Goal: Information Seeking & Learning: Learn about a topic

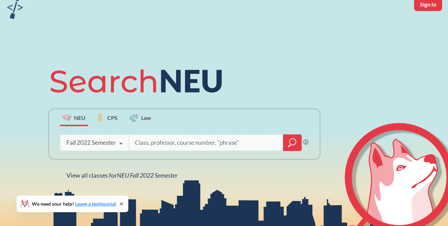
scroll to position [35, 0]
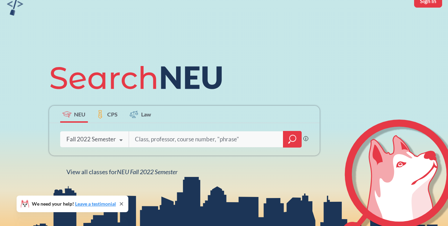
click at [116, 137] on icon at bounding box center [120, 140] width 13 height 19
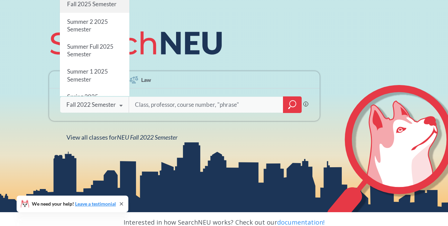
scroll to position [0, 0]
click at [101, 9] on div "Fall 2025 Semester" at bounding box center [94, 4] width 69 height 17
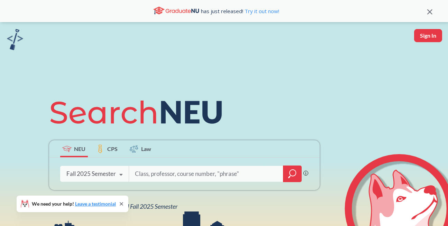
click at [178, 168] on input "search" at bounding box center [206, 174] width 144 height 15
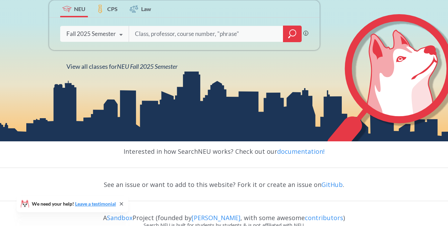
scroll to position [161, 0]
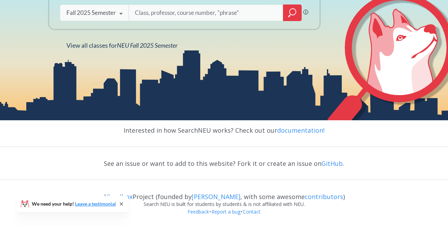
click at [192, 10] on input "search" at bounding box center [206, 13] width 144 height 15
click at [249, 8] on input "search" at bounding box center [206, 13] width 144 height 15
paste input "Engaging Differences and Diversity"
type input "Engaging Differences and Diversity"
click at [291, 14] on icon "magnifying glass" at bounding box center [292, 13] width 8 height 10
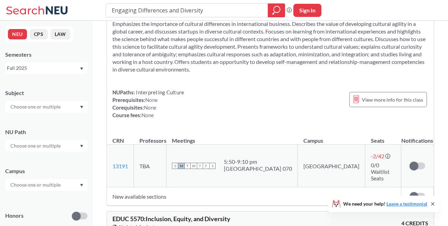
scroll to position [35, 0]
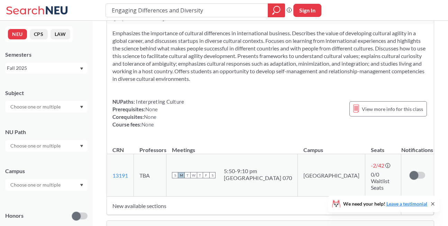
click at [67, 148] on div at bounding box center [46, 146] width 82 height 12
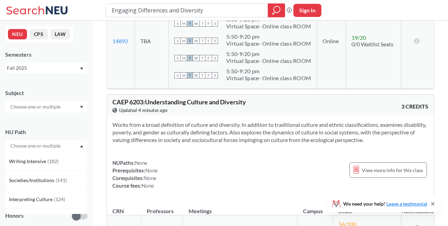
scroll to position [388, 0]
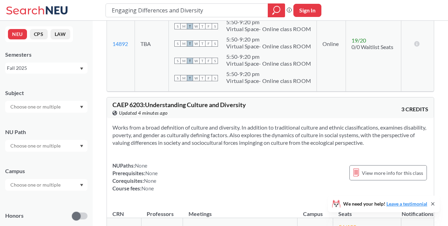
click at [53, 17] on div "Engaging Differences and Diversity Phrase search guarantees the exact search ap…" at bounding box center [224, 10] width 448 height 21
click at [44, 7] on icon at bounding box center [38, 10] width 64 height 14
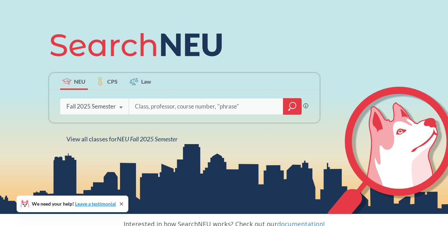
scroll to position [69, 0]
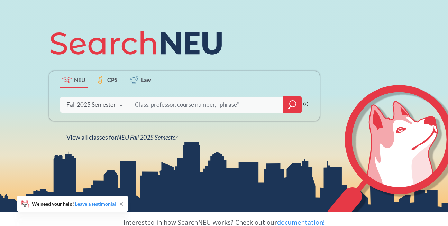
click at [287, 103] on div at bounding box center [292, 104] width 19 height 17
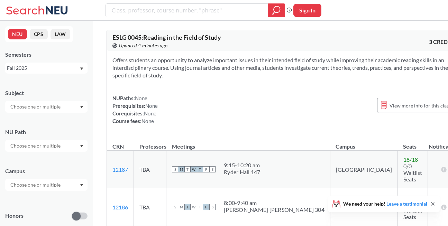
click at [86, 146] on div at bounding box center [46, 146] width 82 height 12
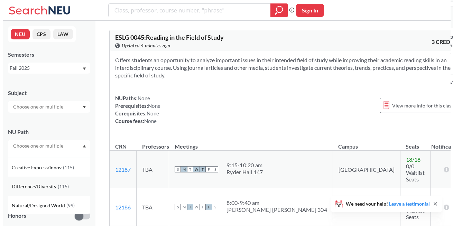
scroll to position [69, 0]
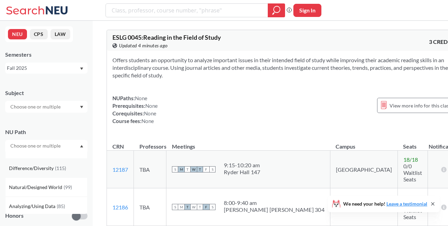
click at [53, 166] on span "Difference/Diversity" at bounding box center [32, 169] width 46 height 8
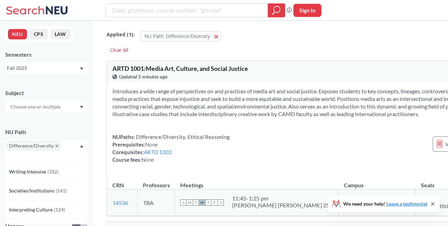
click at [83, 131] on div "NU Path" at bounding box center [46, 132] width 82 height 8
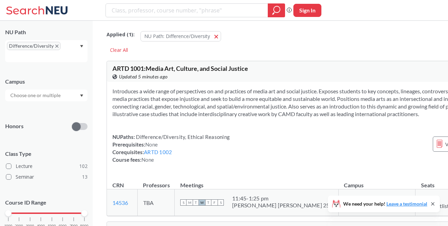
scroll to position [104, 0]
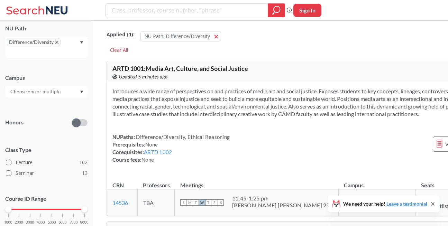
click at [81, 90] on div at bounding box center [46, 92] width 82 height 12
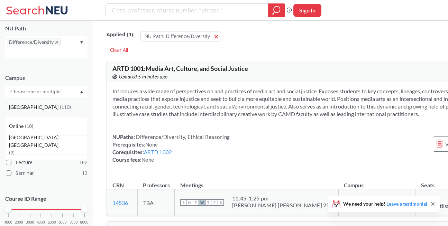
click at [61, 111] on div "[GEOGRAPHIC_DATA] ( 110 )" at bounding box center [46, 107] width 82 height 19
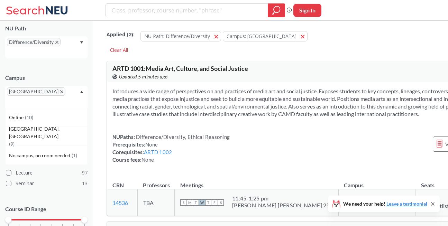
click at [74, 93] on div "[GEOGRAPHIC_DATA]" at bounding box center [46, 97] width 82 height 22
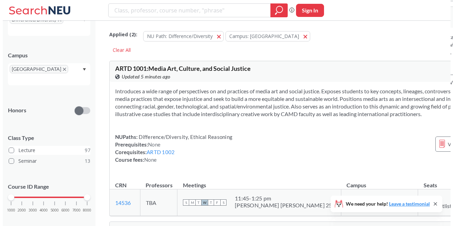
scroll to position [127, 0]
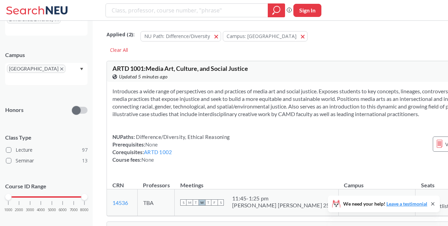
click at [82, 63] on div "[GEOGRAPHIC_DATA]" at bounding box center [46, 74] width 82 height 22
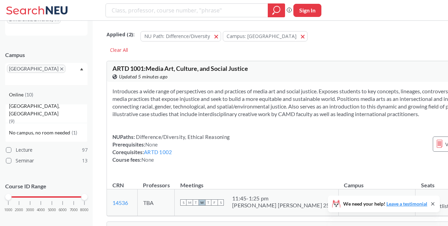
click at [36, 91] on div "Online ( 10 )" at bounding box center [48, 95] width 78 height 8
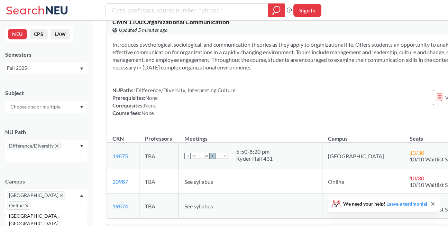
click at [47, 67] on div "Fall 2025" at bounding box center [43, 68] width 72 height 8
click at [54, 60] on div "Semesters Fall 2025" at bounding box center [46, 62] width 82 height 23
click at [58, 106] on input "text" at bounding box center [36, 107] width 58 height 8
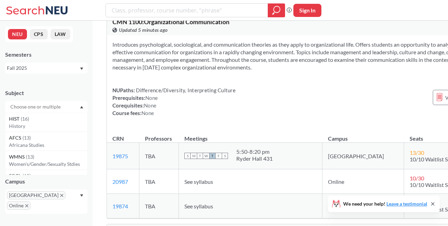
click at [58, 92] on div "Subject" at bounding box center [46, 93] width 82 height 8
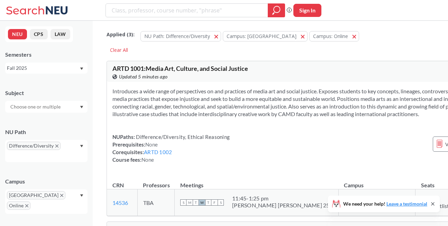
click at [54, 105] on input "text" at bounding box center [36, 107] width 58 height 8
click at [76, 91] on div "Subject" at bounding box center [46, 93] width 82 height 8
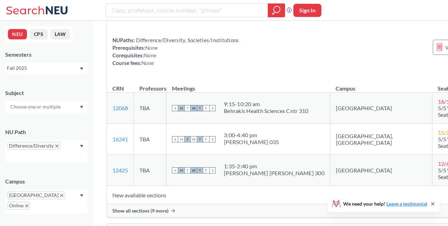
scroll to position [1348, 0]
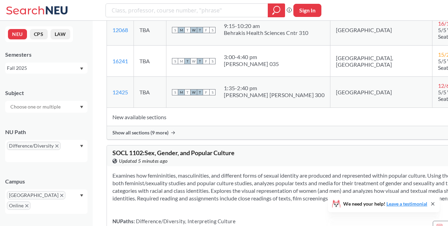
click at [68, 107] on div at bounding box center [46, 107] width 82 height 12
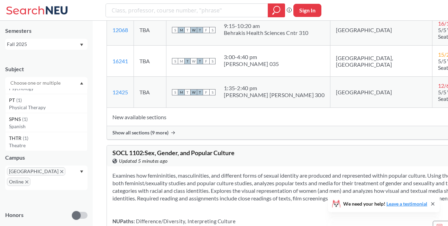
scroll to position [23, 0]
click at [62, 85] on input "text" at bounding box center [36, 84] width 58 height 8
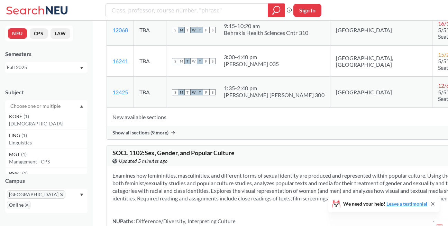
scroll to position [0, 0]
click at [61, 103] on input "text" at bounding box center [36, 107] width 58 height 8
click at [64, 106] on input "text" at bounding box center [36, 107] width 58 height 8
click at [83, 109] on div at bounding box center [46, 107] width 82 height 12
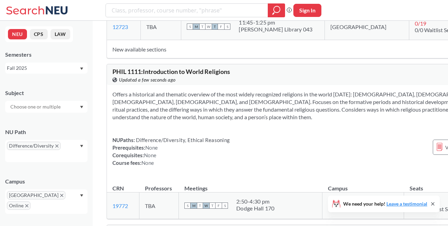
scroll to position [2662, 0]
click at [91, 144] on div "NEU CPS LAW Semesters Fall 2025 Subject NU Path Difference/Diversity Campus [GE…" at bounding box center [46, 123] width 93 height 205
click at [55, 144] on span "Difference/Diversity" at bounding box center [34, 146] width 54 height 8
click at [54, 145] on span "Difference/Diversity" at bounding box center [34, 146] width 54 height 8
click at [57, 146] on icon "X to remove pill" at bounding box center [56, 146] width 3 height 3
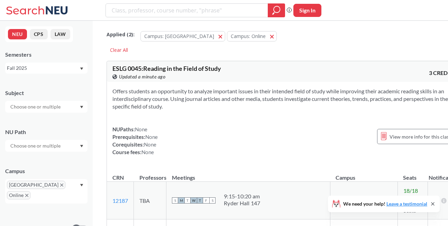
click at [70, 148] on div at bounding box center [46, 146] width 82 height 12
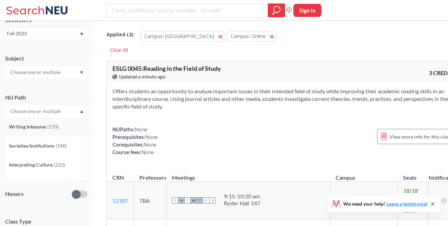
click at [52, 128] on span "( 170 )" at bounding box center [52, 127] width 11 height 6
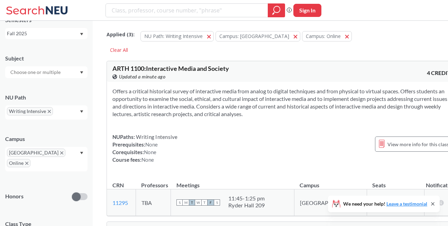
click at [49, 71] on input "text" at bounding box center [36, 72] width 58 height 8
type input "ds"
click at [43, 81] on div "DS ( 3 )" at bounding box center [48, 85] width 78 height 8
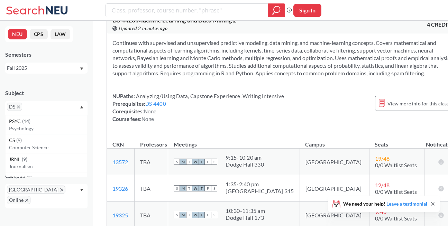
click at [19, 106] on icon "X to remove pill" at bounding box center [18, 106] width 3 height 3
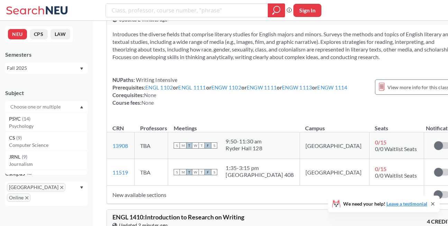
click at [68, 101] on div at bounding box center [46, 107] width 82 height 12
click at [48, 146] on icon "X to remove pill" at bounding box center [49, 146] width 3 height 3
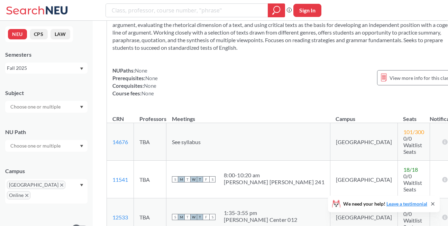
click at [62, 147] on input "text" at bounding box center [36, 146] width 58 height 8
click at [61, 170] on div "Integration Experience ( 17 )" at bounding box center [48, 167] width 78 height 8
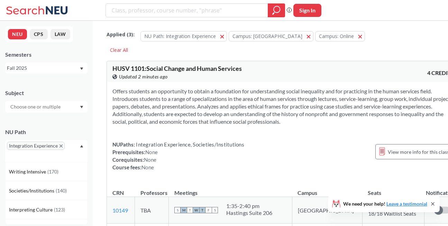
scroll to position [35, 0]
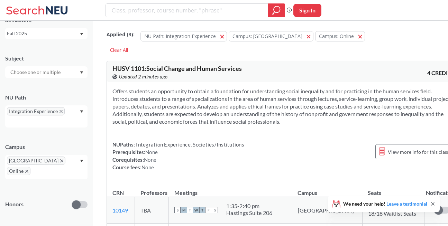
click at [85, 103] on div "NU Path Integration Experience" at bounding box center [46, 107] width 82 height 41
click at [55, 70] on input "text" at bounding box center [36, 72] width 58 height 8
click at [75, 64] on div "Subject ENGL ( 3 ) English HUSV ( 3 ) Human Services [PERSON_NAME] ( 2 ) Crimin…" at bounding box center [46, 63] width 82 height 30
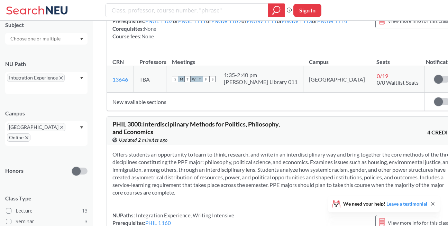
scroll to position [1037, 0]
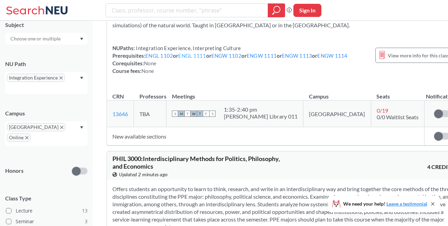
click at [192, 53] on link "ENGL 1111" at bounding box center [192, 56] width 28 height 6
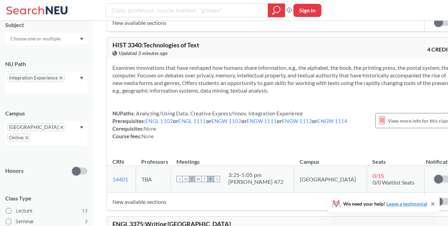
scroll to position [1725, 0]
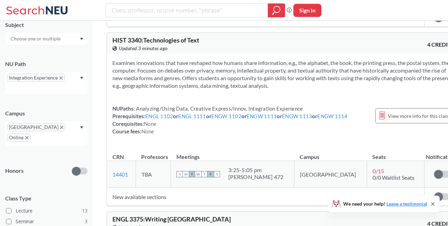
click at [117, 41] on span "HIST 3340 : Technologies of Text" at bounding box center [155, 40] width 87 height 8
click at [113, 39] on span "HIST 3340 : Technologies of Text" at bounding box center [155, 40] width 87 height 8
click at [111, 44] on div "HIST 3340 : Technologies of Text View this course on Banner. Updated 3 minutes …" at bounding box center [283, 43] width 353 height 21
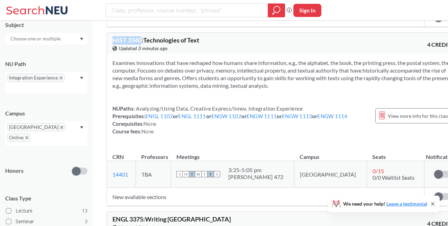
drag, startPoint x: 111, startPoint y: 41, endPoint x: 140, endPoint y: 40, distance: 29.1
click at [140, 40] on div "HIST 3340 : Technologies of Text View this course on Banner. Updated 3 minutes …" at bounding box center [283, 43] width 353 height 21
copy span "HIST 3340"
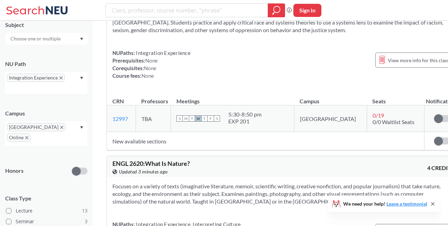
scroll to position [723, 0]
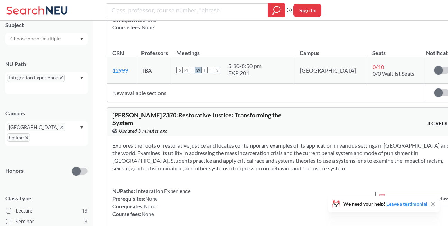
click at [63, 78] on span "Integration Experience" at bounding box center [36, 78] width 58 height 8
click at [60, 78] on icon "X to remove pill" at bounding box center [60, 77] width 3 height 3
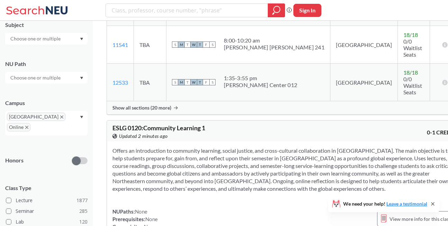
click at [74, 79] on div at bounding box center [46, 78] width 82 height 12
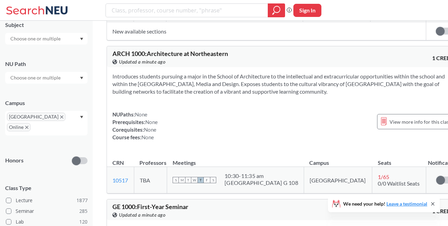
scroll to position [5715, 0]
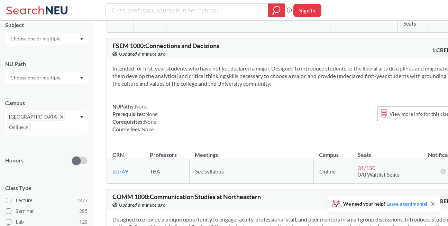
click at [44, 85] on div "Subject NU Path Campus [GEOGRAPHIC_DATA] Online Honors Class Type Lecture 1877 …" at bounding box center [46, 177] width 82 height 326
click at [45, 83] on div at bounding box center [46, 78] width 82 height 12
click at [73, 41] on div at bounding box center [46, 39] width 82 height 12
click at [75, 41] on div at bounding box center [46, 39] width 82 height 12
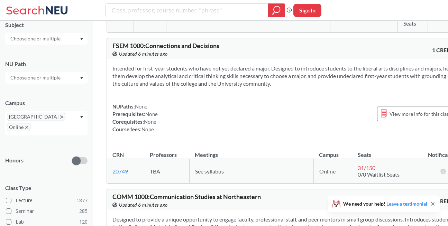
scroll to position [0, 0]
click at [52, 38] on input "text" at bounding box center [36, 39] width 58 height 8
type input "DS"
click at [49, 52] on div "DS ( 14 )" at bounding box center [48, 51] width 78 height 8
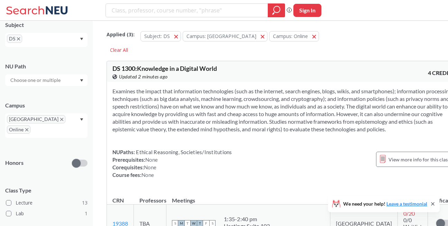
click at [56, 147] on div "Honors" at bounding box center [46, 159] width 82 height 25
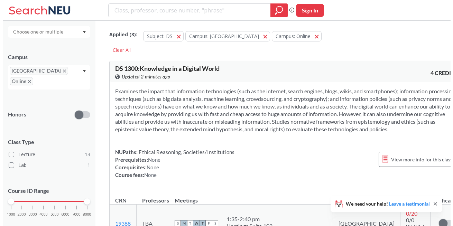
scroll to position [119, 0]
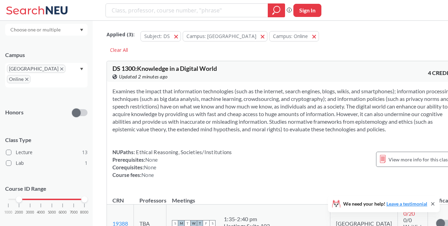
drag, startPoint x: 9, startPoint y: 189, endPoint x: 19, endPoint y: 188, distance: 9.4
click at [19, 196] on div at bounding box center [19, 199] width 6 height 6
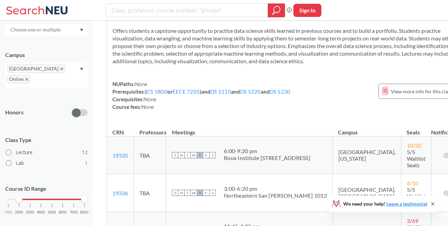
scroll to position [2593, 0]
